Goal: Transaction & Acquisition: Subscribe to service/newsletter

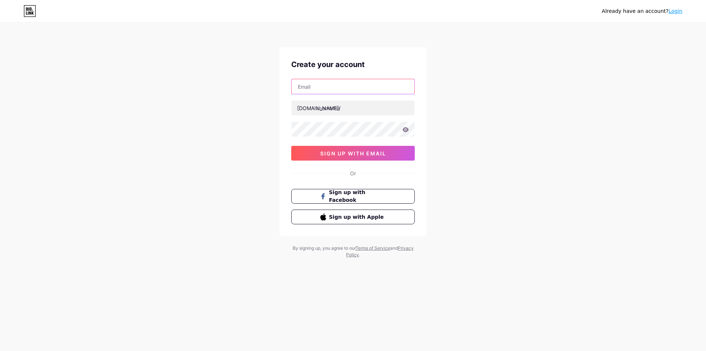
click at [362, 88] on input "text" at bounding box center [353, 86] width 123 height 15
type input "[EMAIL_ADDRESS][DOMAIN_NAME]"
click at [359, 106] on input "text" at bounding box center [353, 107] width 123 height 15
type input "foamthegold"
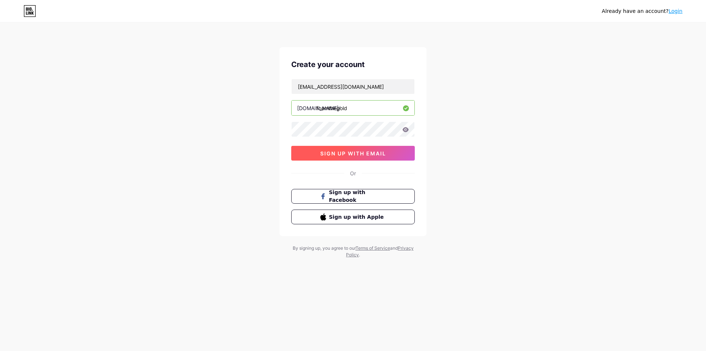
click at [354, 154] on span "sign up with email" at bounding box center [353, 153] width 66 height 6
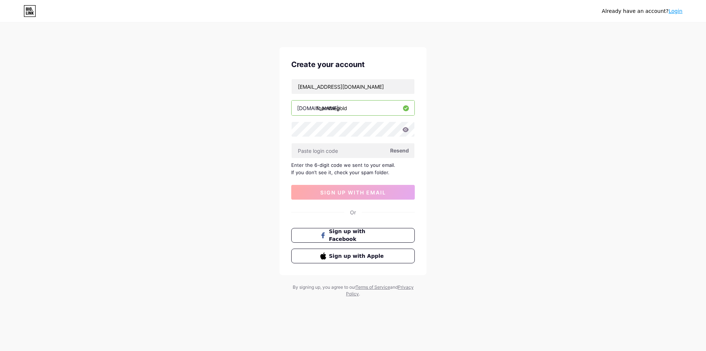
click at [551, 152] on div "Already have an account? Login Create your account [EMAIL_ADDRESS][DOMAIN_NAME]…" at bounding box center [353, 160] width 706 height 320
click at [333, 152] on input "text" at bounding box center [353, 150] width 123 height 15
click at [372, 86] on input "[EMAIL_ADDRESS][DOMAIN_NAME]" at bounding box center [353, 86] width 123 height 15
click at [459, 83] on div "Already have an account? Login Create your account [EMAIL_ADDRESS][DOMAIN_NAME]…" at bounding box center [353, 160] width 706 height 320
click at [365, 85] on input "[EMAIL_ADDRESS][DOMAIN_NAME]" at bounding box center [353, 86] width 123 height 15
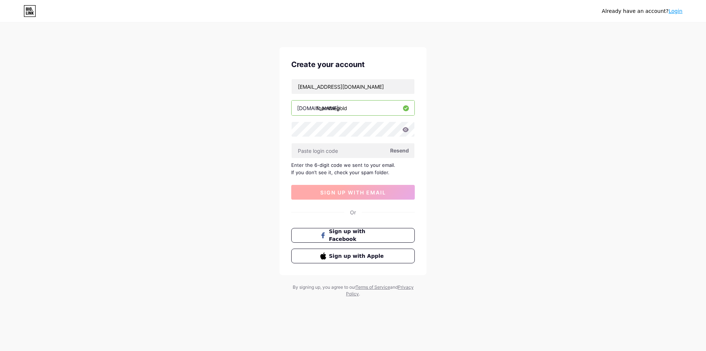
click at [378, 194] on span "sign up with email" at bounding box center [353, 192] width 66 height 6
click at [398, 151] on span "Resend" at bounding box center [399, 150] width 19 height 8
paste input "305118"
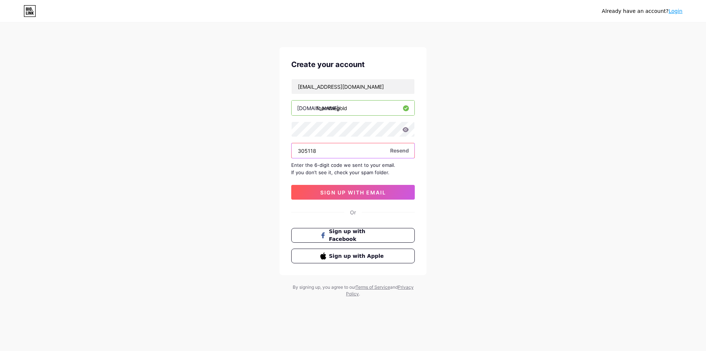
type input "305118"
click at [369, 196] on button "sign up with email" at bounding box center [353, 192] width 124 height 15
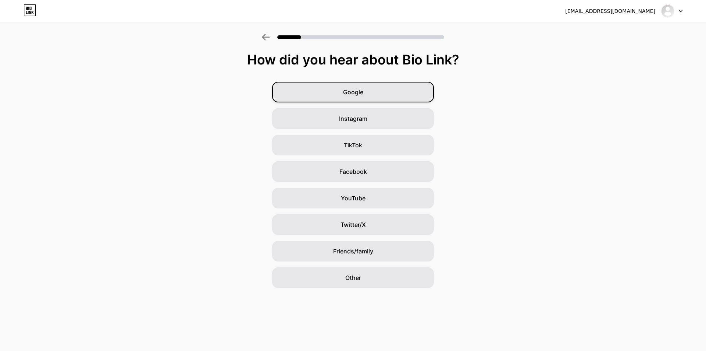
click at [376, 92] on div "Google" at bounding box center [353, 92] width 162 height 21
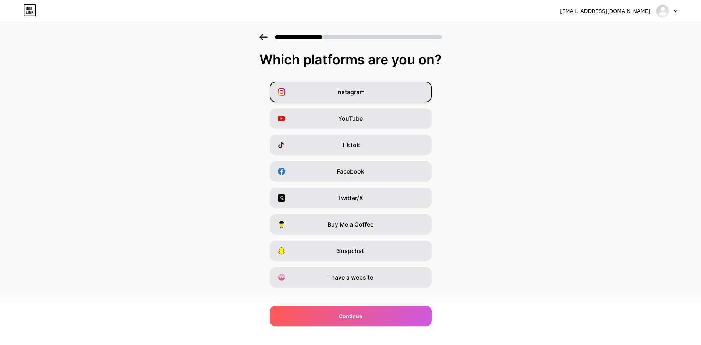
click at [370, 96] on div "Instagram" at bounding box center [351, 92] width 162 height 21
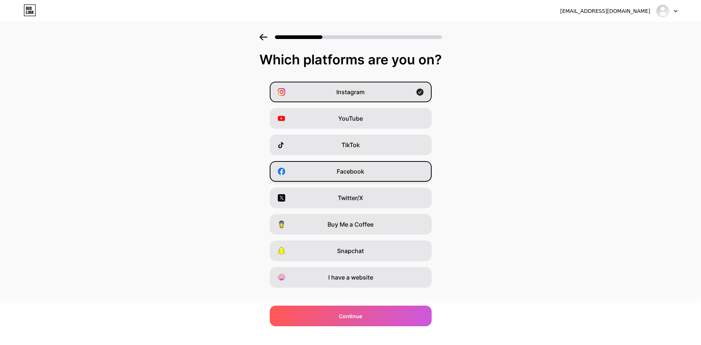
click at [368, 170] on div "Facebook" at bounding box center [351, 171] width 162 height 21
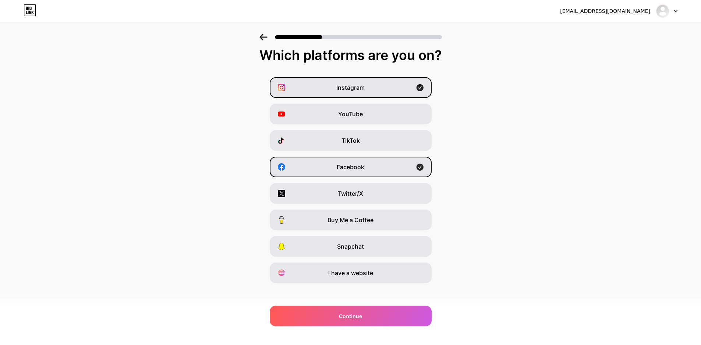
scroll to position [9, 0]
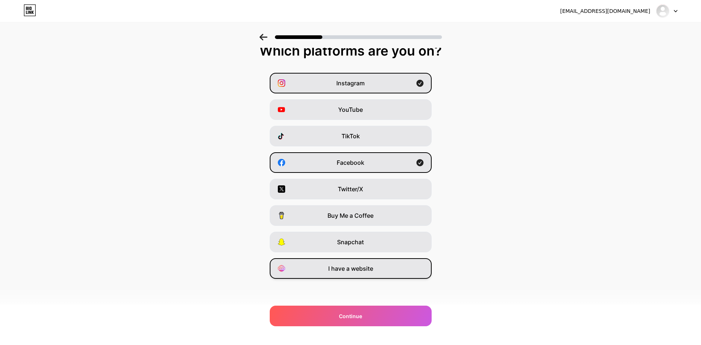
click at [369, 273] on div "I have a website" at bounding box center [351, 268] width 162 height 21
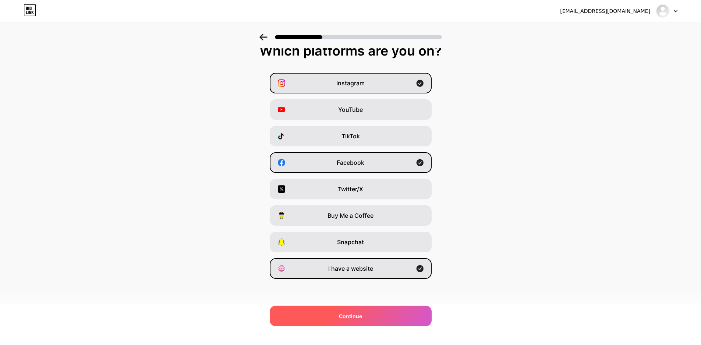
click at [398, 316] on div "Continue" at bounding box center [351, 316] width 162 height 21
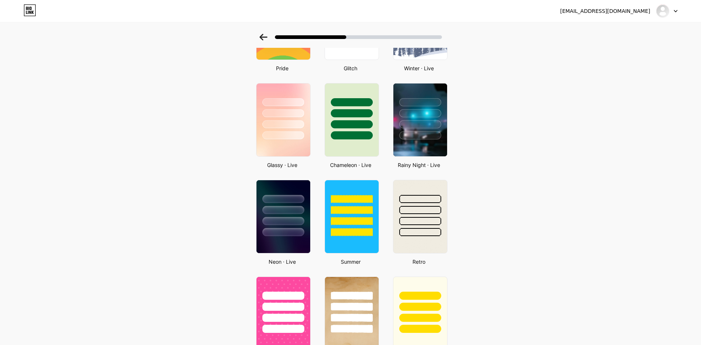
scroll to position [196, 0]
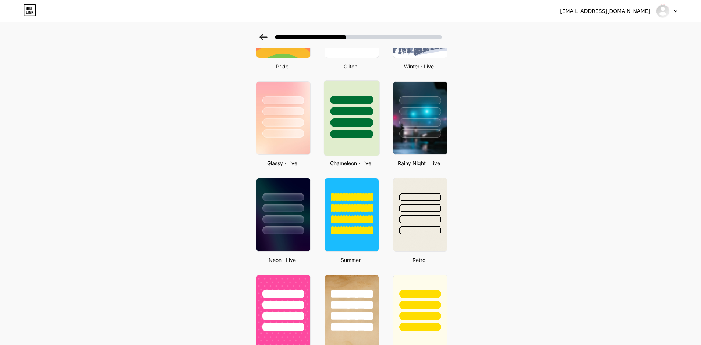
click at [349, 127] on div at bounding box center [351, 122] width 43 height 8
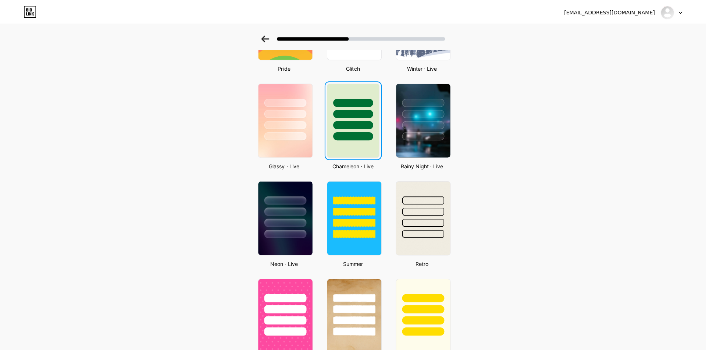
scroll to position [0, 0]
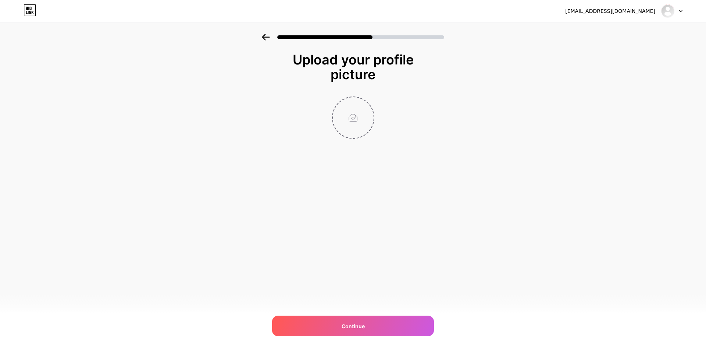
click at [350, 121] on input "file" at bounding box center [353, 117] width 41 height 41
type input "C:\fakepath\logo.png"
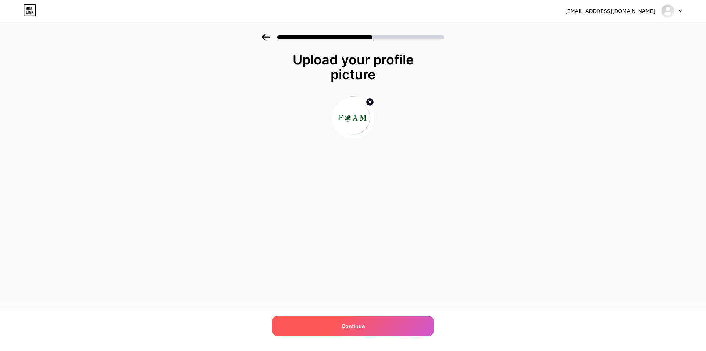
click at [415, 320] on div "Continue" at bounding box center [353, 325] width 162 height 21
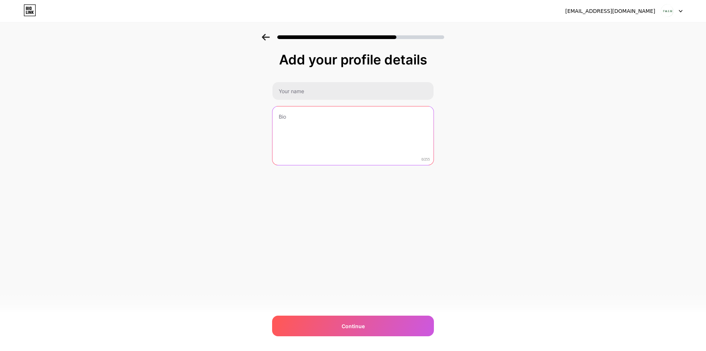
click at [305, 117] on textarea at bounding box center [353, 135] width 161 height 59
paste textarea "Shoes / Outfit / Accessories"
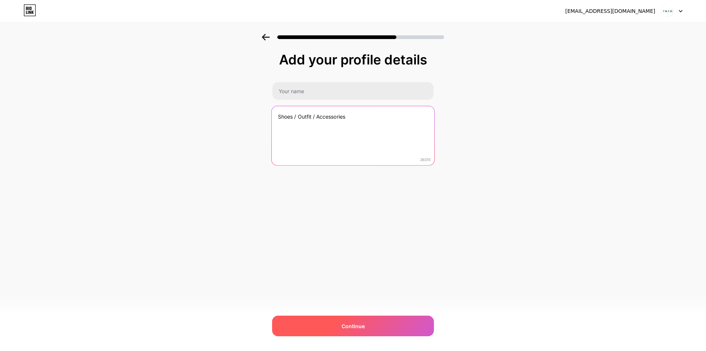
type textarea "Shoes / Outfit / Accessories"
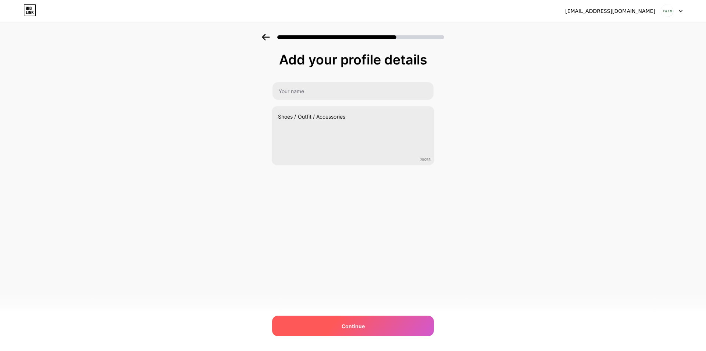
click at [345, 326] on span "Continue" at bounding box center [353, 326] width 23 height 8
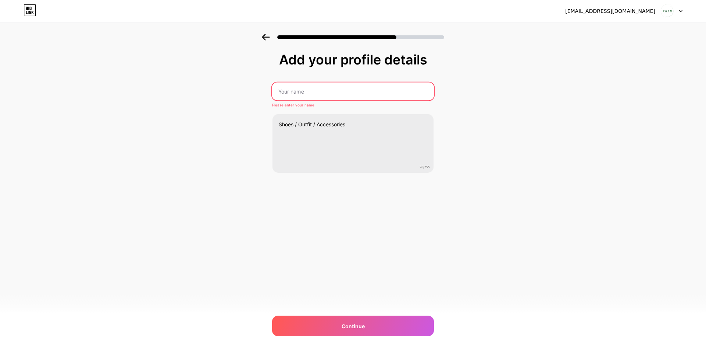
click at [330, 91] on input "text" at bounding box center [353, 91] width 162 height 18
type input "FOAM"
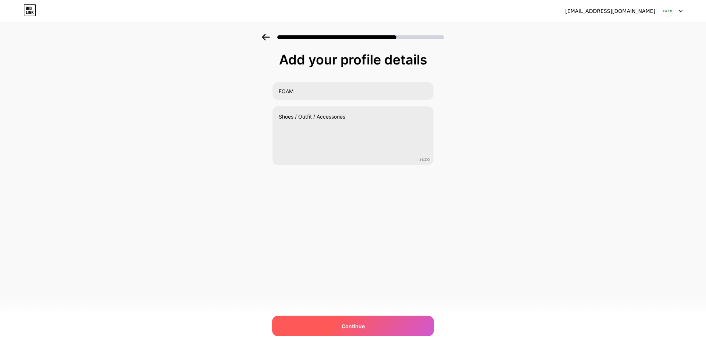
click at [406, 329] on div "Continue" at bounding box center [353, 325] width 162 height 21
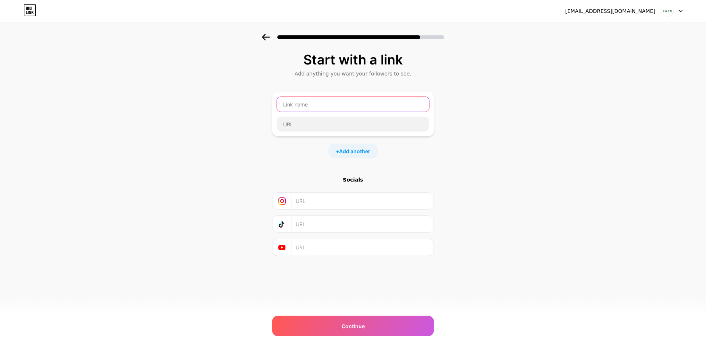
click at [323, 106] on input "text" at bounding box center [353, 104] width 152 height 15
click at [336, 201] on input "text" at bounding box center [363, 200] width 134 height 17
paste input "[URL][DOMAIN_NAME][DOMAIN_NAME]"
type input "[URL][DOMAIN_NAME][DOMAIN_NAME]"
click at [358, 224] on input "text" at bounding box center [363, 224] width 134 height 17
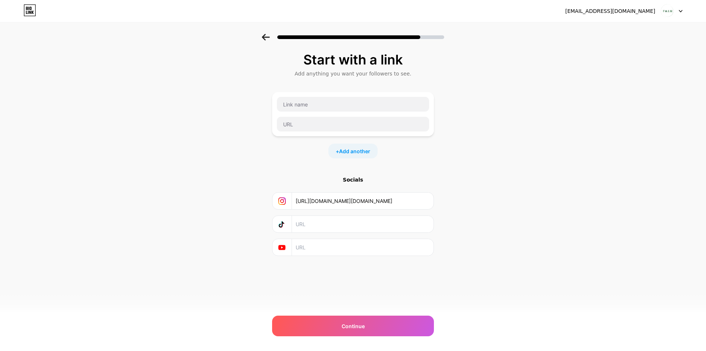
click at [331, 246] on input "text" at bounding box center [363, 247] width 134 height 17
click at [408, 201] on input "[URL][DOMAIN_NAME][DOMAIN_NAME]" at bounding box center [363, 200] width 134 height 17
click at [367, 105] on input "text" at bounding box center [353, 104] width 152 height 15
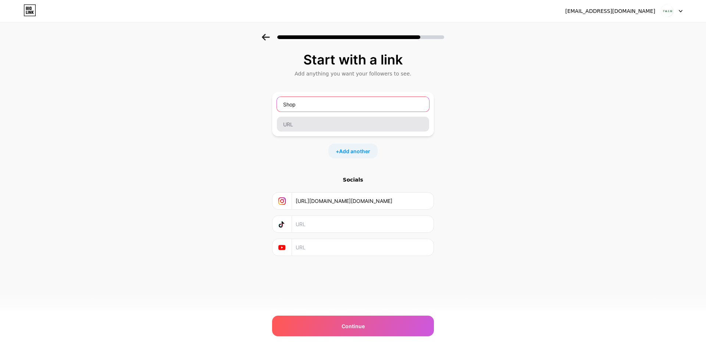
type input "Shop"
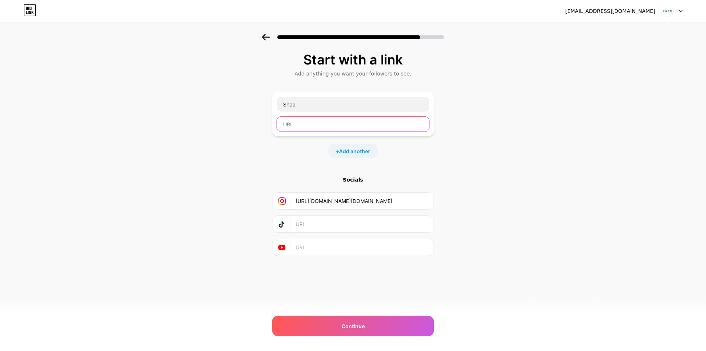
click at [346, 131] on input "text" at bounding box center [353, 124] width 152 height 15
click at [283, 121] on input "[DOMAIN_NAME]" at bounding box center [353, 124] width 152 height 15
type input "[URL][DOMAIN_NAME]"
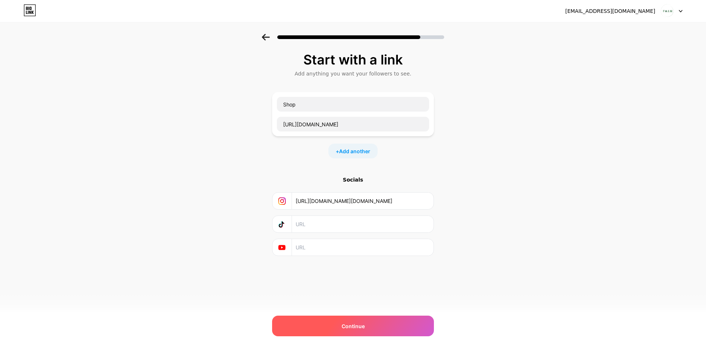
click at [394, 321] on div "Continue" at bounding box center [353, 325] width 162 height 21
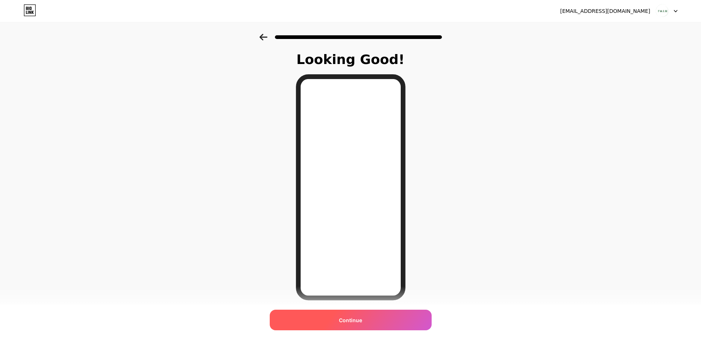
click at [405, 317] on div "Continue" at bounding box center [351, 320] width 162 height 21
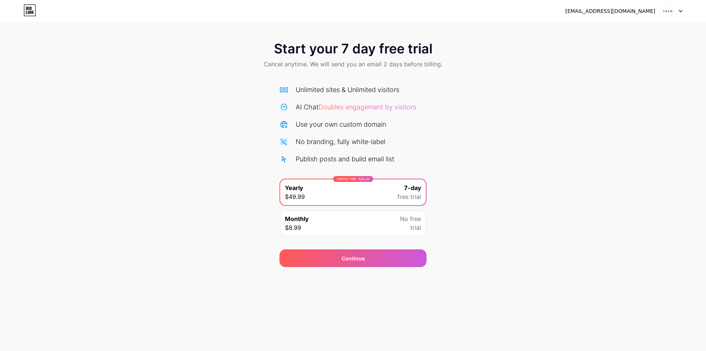
click at [398, 226] on div "Monthly $8.99 No free trial" at bounding box center [353, 223] width 146 height 26
click at [416, 226] on span "trial" at bounding box center [415, 227] width 11 height 9
click at [466, 191] on div "Start your 7 day free trial Cancel anytime. We will send you an email 2 days be…" at bounding box center [353, 150] width 706 height 233
click at [386, 195] on div "LIMITED TIME : 50% off Yearly $49.99 7-day free trial" at bounding box center [353, 192] width 146 height 26
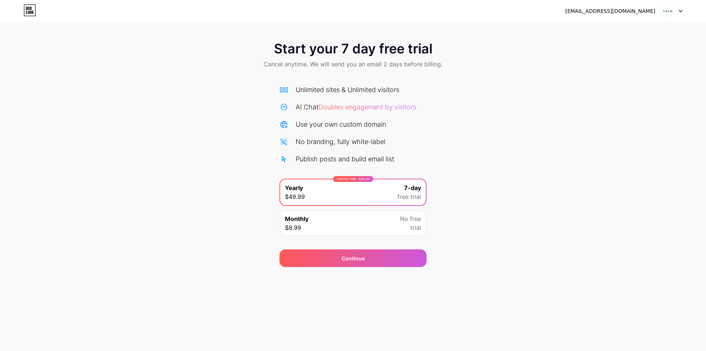
click at [384, 136] on div "No branding, fully white-label" at bounding box center [341, 141] width 90 height 10
click at [336, 54] on span "Start your 7 day free trial" at bounding box center [353, 48] width 159 height 15
drag, startPoint x: 399, startPoint y: 51, endPoint x: 448, endPoint y: 51, distance: 48.9
click at [405, 51] on span "Start your 7 day free trial" at bounding box center [353, 48] width 159 height 15
click at [32, 8] on icon at bounding box center [30, 10] width 13 height 12
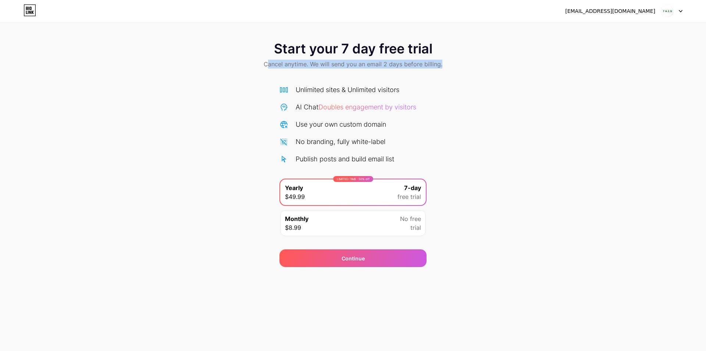
drag, startPoint x: 281, startPoint y: 63, endPoint x: 557, endPoint y: 63, distance: 276.6
click at [557, 63] on div "Start your 7 day free trial Cancel anytime. We will send you an email 2 days be…" at bounding box center [353, 55] width 706 height 43
click at [485, 94] on div "Start your 7 day free trial Cancel anytime. We will send you an email 2 days be…" at bounding box center [353, 150] width 706 height 233
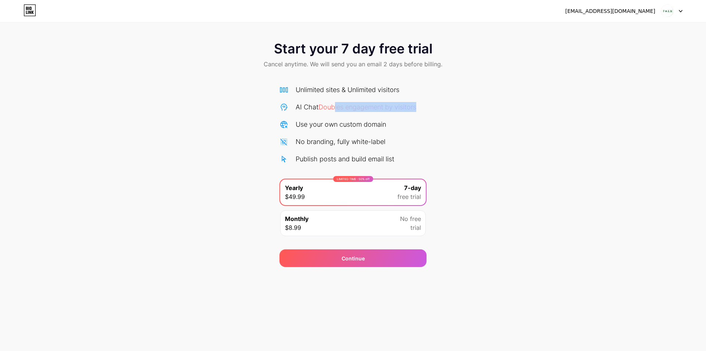
drag, startPoint x: 336, startPoint y: 107, endPoint x: 458, endPoint y: 106, distance: 121.4
click at [458, 106] on div "Start your 7 day free trial Cancel anytime. We will send you an email 2 days be…" at bounding box center [353, 150] width 706 height 233
click at [468, 125] on div "Start your 7 day free trial Cancel anytime. We will send you an email 2 days be…" at bounding box center [353, 150] width 706 height 233
click at [680, 11] on icon at bounding box center [681, 11] width 4 height 3
click at [619, 11] on div "[EMAIL_ADDRESS][DOMAIN_NAME]" at bounding box center [610, 11] width 90 height 8
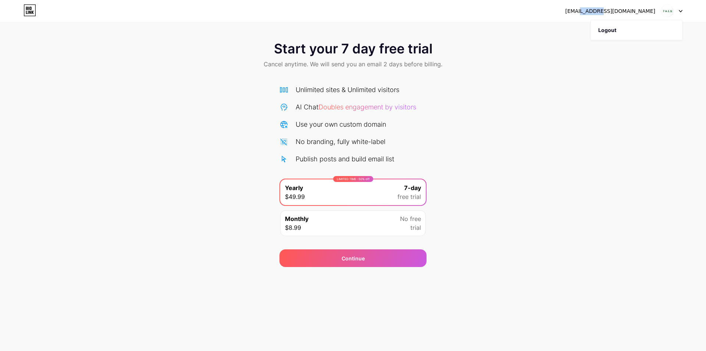
click at [619, 11] on div "[EMAIL_ADDRESS][DOMAIN_NAME]" at bounding box center [610, 11] width 90 height 8
click at [504, 36] on div "Start your 7 day free trial Cancel anytime. We will send you an email 2 days be…" at bounding box center [353, 55] width 706 height 43
click at [34, 10] on icon at bounding box center [30, 10] width 13 height 12
click at [353, 255] on div "Continue" at bounding box center [353, 258] width 23 height 8
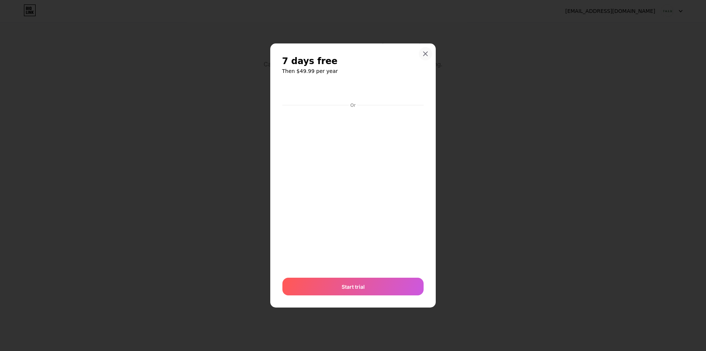
click at [425, 53] on icon at bounding box center [426, 53] width 4 height 4
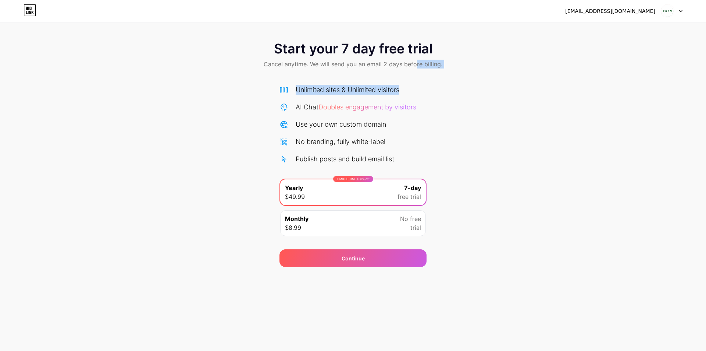
drag, startPoint x: 415, startPoint y: 75, endPoint x: 408, endPoint y: 88, distance: 14.8
click at [408, 88] on div "Start your 7 day free trial Cancel anytime. We will send you an email 2 days be…" at bounding box center [353, 150] width 706 height 233
drag, startPoint x: 363, startPoint y: 108, endPoint x: 317, endPoint y: 134, distance: 52.5
click at [346, 117] on div "Unlimited sites & Unlimited visitors AI Chat Doubles engagement by visitors Use…" at bounding box center [353, 124] width 147 height 79
drag, startPoint x: 310, startPoint y: 137, endPoint x: 263, endPoint y: 138, distance: 47.5
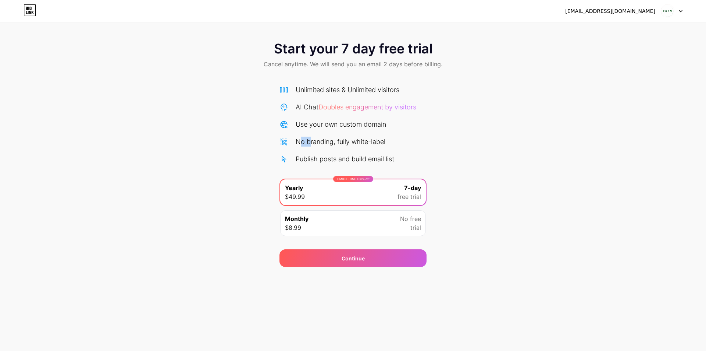
click at [282, 139] on div "No branding, fully white-label" at bounding box center [353, 141] width 147 height 10
drag, startPoint x: 263, startPoint y: 138, endPoint x: 230, endPoint y: 174, distance: 48.9
click at [232, 155] on div "Start your 7 day free trial Cancel anytime. We will send you an email 2 days be…" at bounding box center [353, 150] width 706 height 233
click at [565, 282] on div "[EMAIL_ADDRESS][DOMAIN_NAME] Logout Link Copied Start your 7 day free trial Can…" at bounding box center [353, 175] width 706 height 351
click at [684, 10] on div "[EMAIL_ADDRESS][DOMAIN_NAME] Logout" at bounding box center [353, 10] width 706 height 13
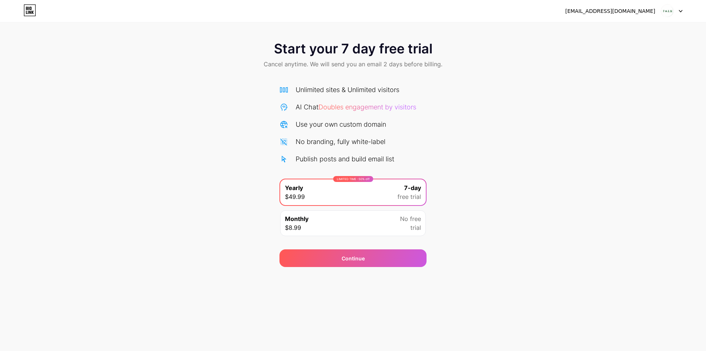
click at [676, 10] on div at bounding box center [671, 10] width 21 height 13
